Goal: Find specific page/section: Find specific page/section

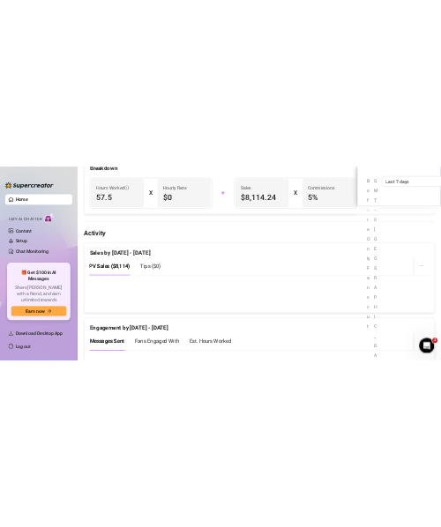
scroll to position [2182, 0]
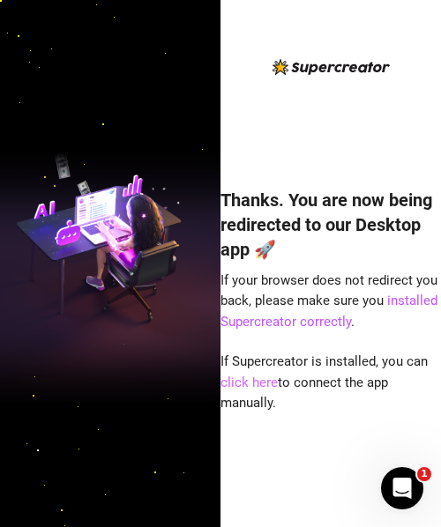
click at [262, 380] on link "click here" at bounding box center [249, 383] width 57 height 16
click at [264, 383] on link "click here" at bounding box center [249, 383] width 57 height 16
